Goal: Task Accomplishment & Management: Use online tool/utility

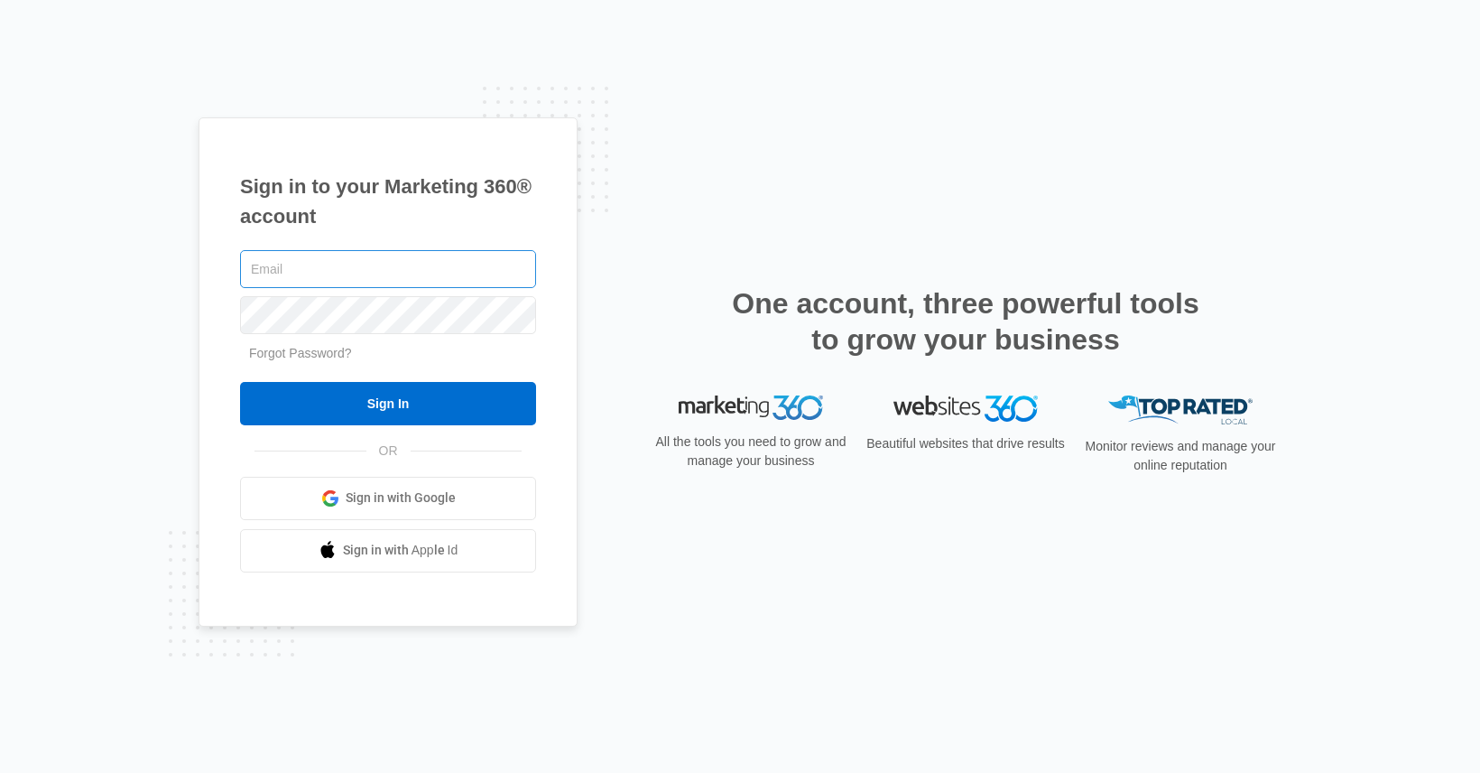
click at [363, 271] on input "text" at bounding box center [388, 269] width 296 height 38
type input "[PERSON_NAME][EMAIL_ADDRESS][PERSON_NAME][DOMAIN_NAME]"
click at [240, 382] on input "Sign In" at bounding box center [388, 403] width 296 height 43
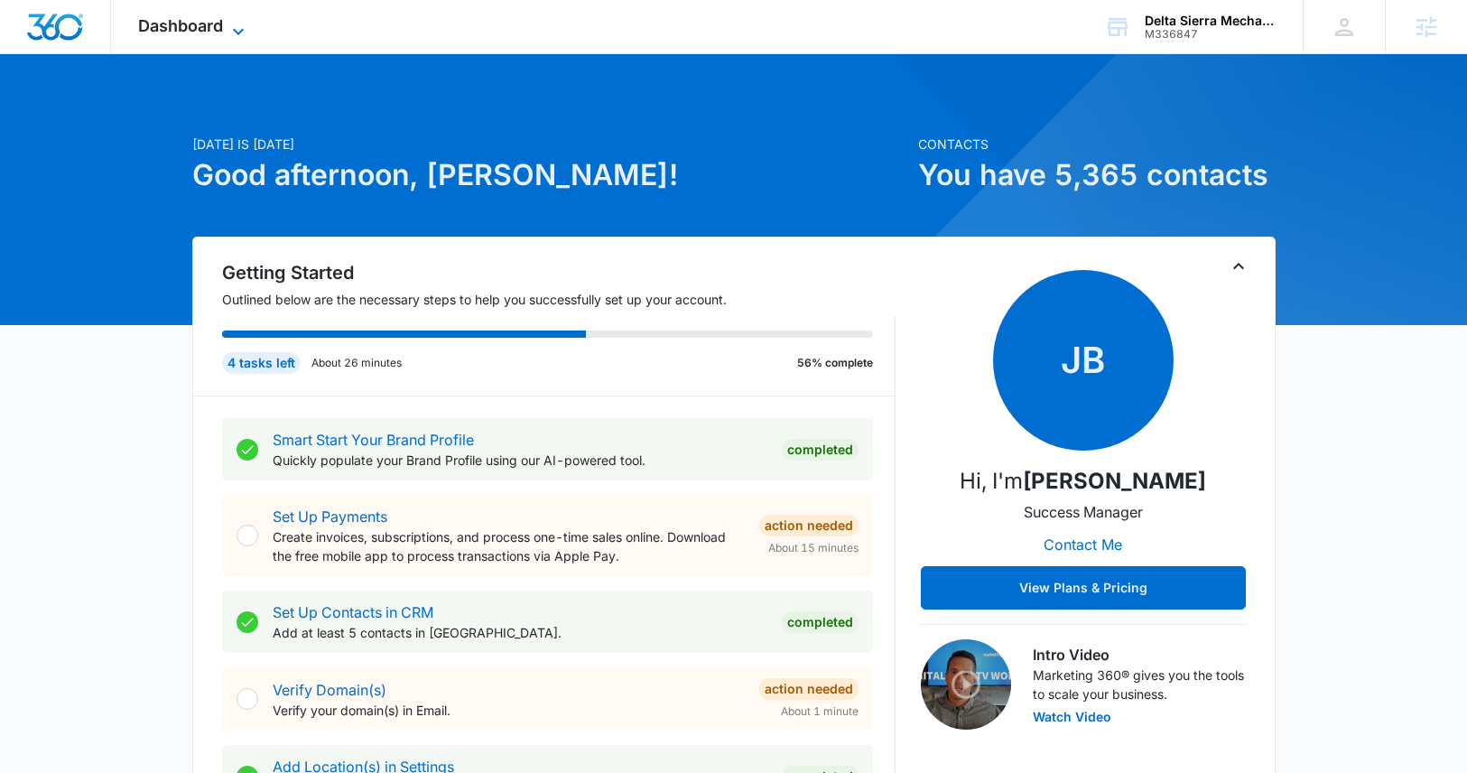
click at [242, 27] on icon at bounding box center [238, 32] width 22 height 22
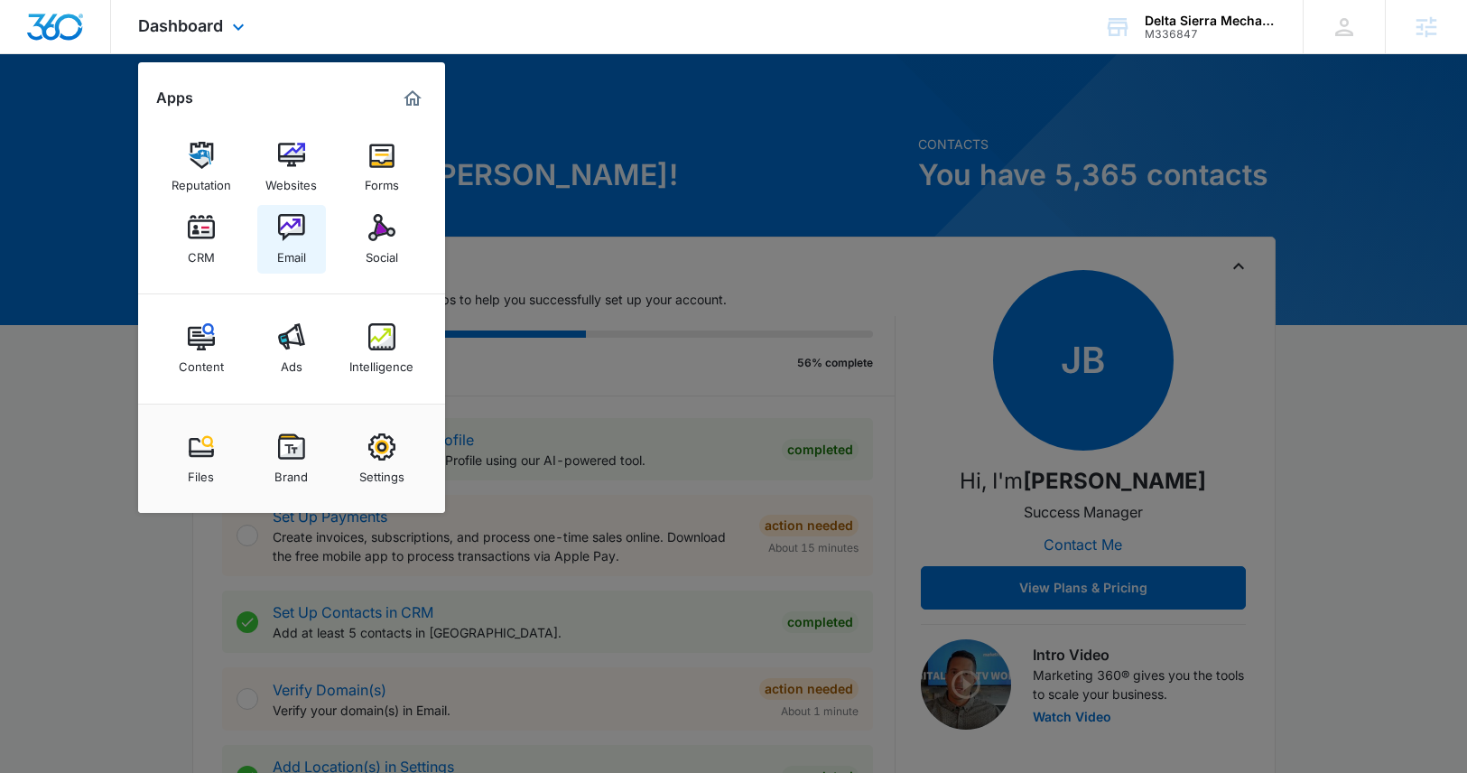
click at [290, 215] on img at bounding box center [291, 227] width 27 height 27
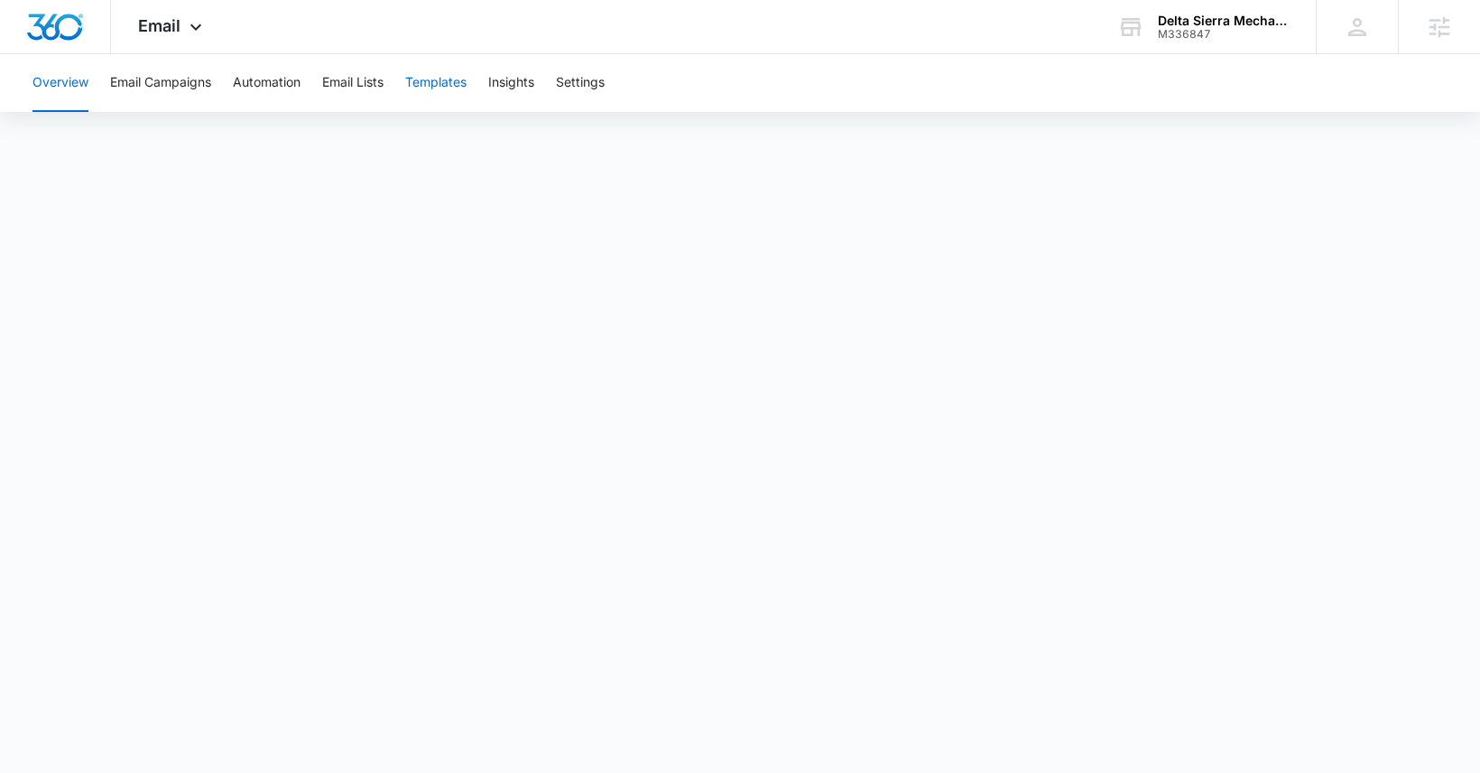
click at [443, 80] on button "Templates" at bounding box center [435, 83] width 61 height 58
